Goal: Register for event/course

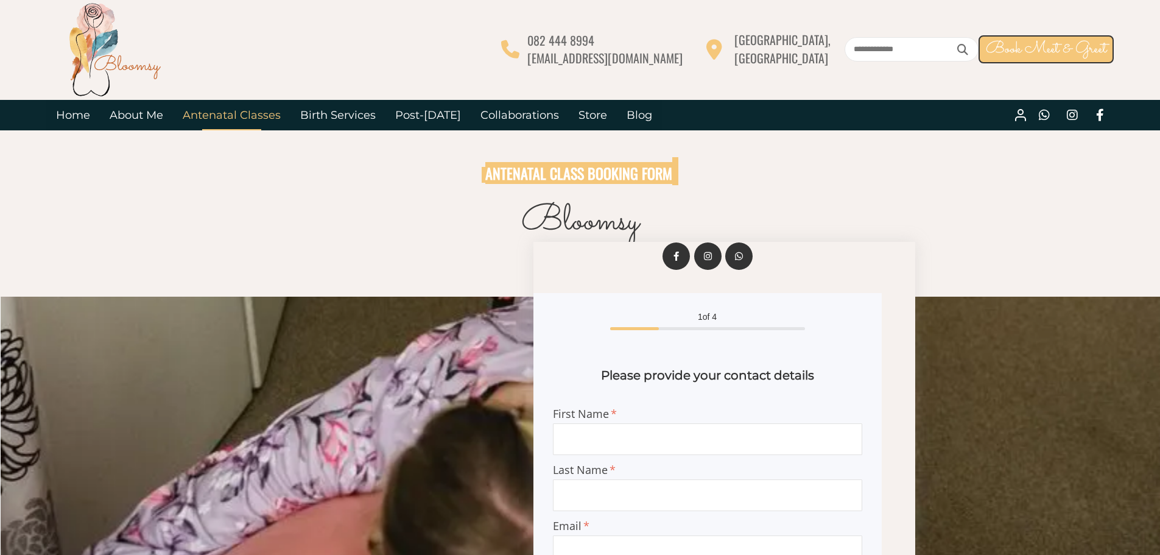
click at [244, 114] on link "Antenatal Classes" at bounding box center [231, 115] width 117 height 30
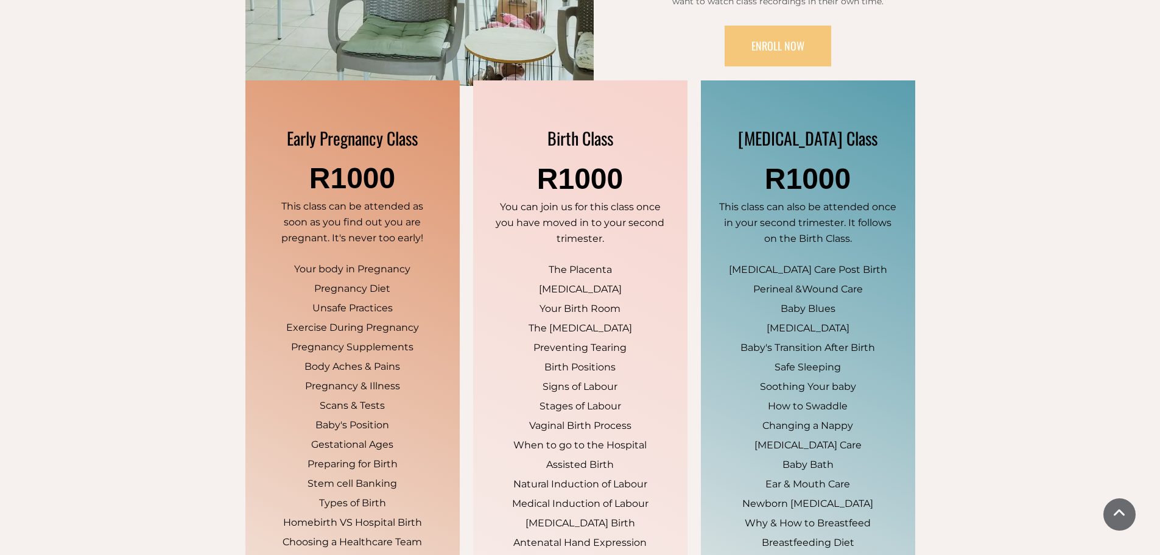
scroll to position [582, 0]
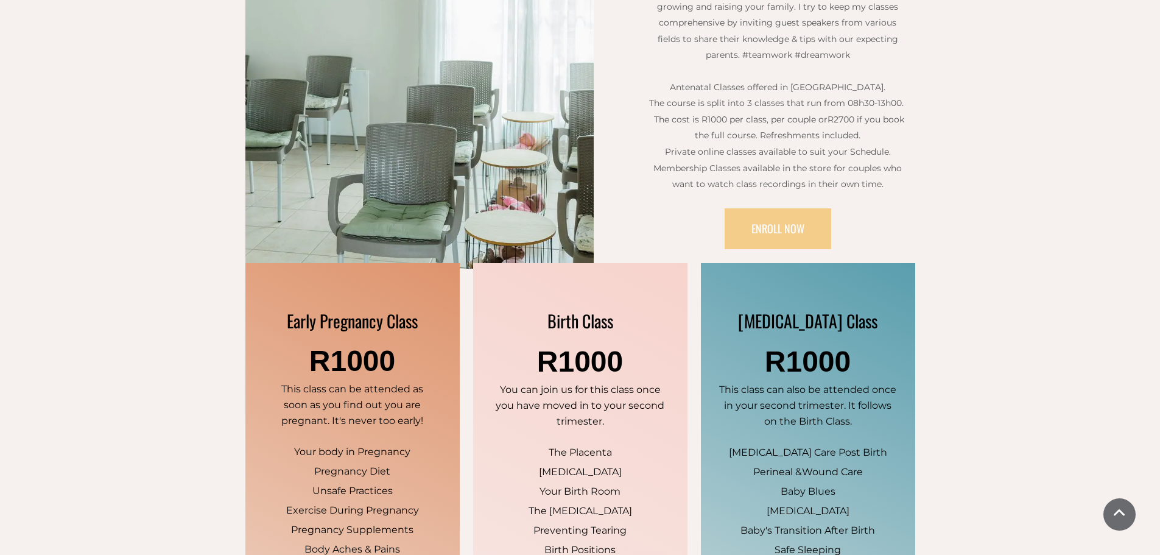
click at [777, 236] on span "ENROLL NOW" at bounding box center [777, 228] width 53 height 16
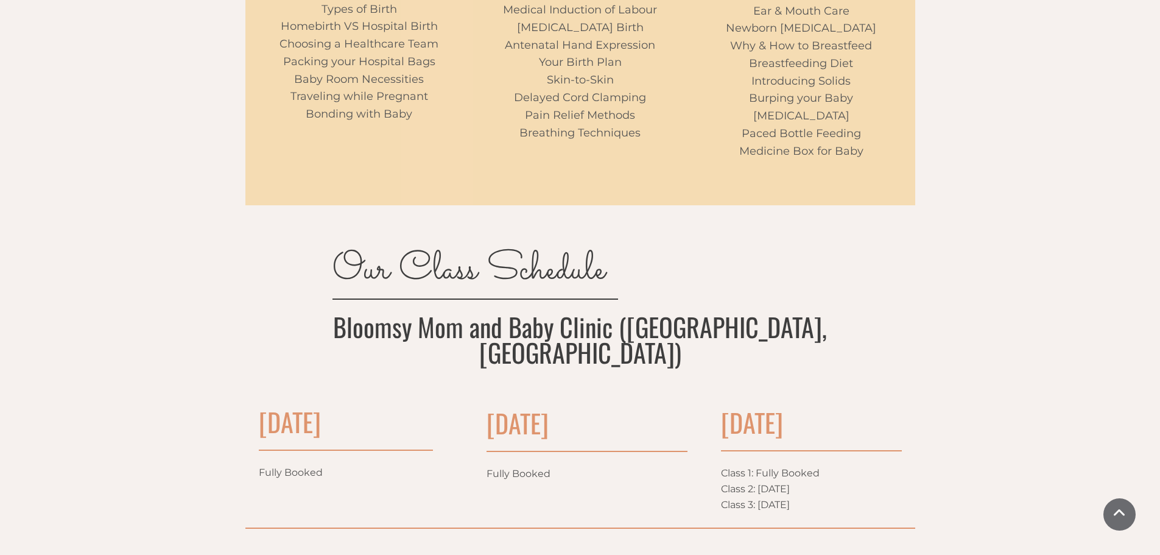
scroll to position [3530, 0]
